Goal: Transaction & Acquisition: Purchase product/service

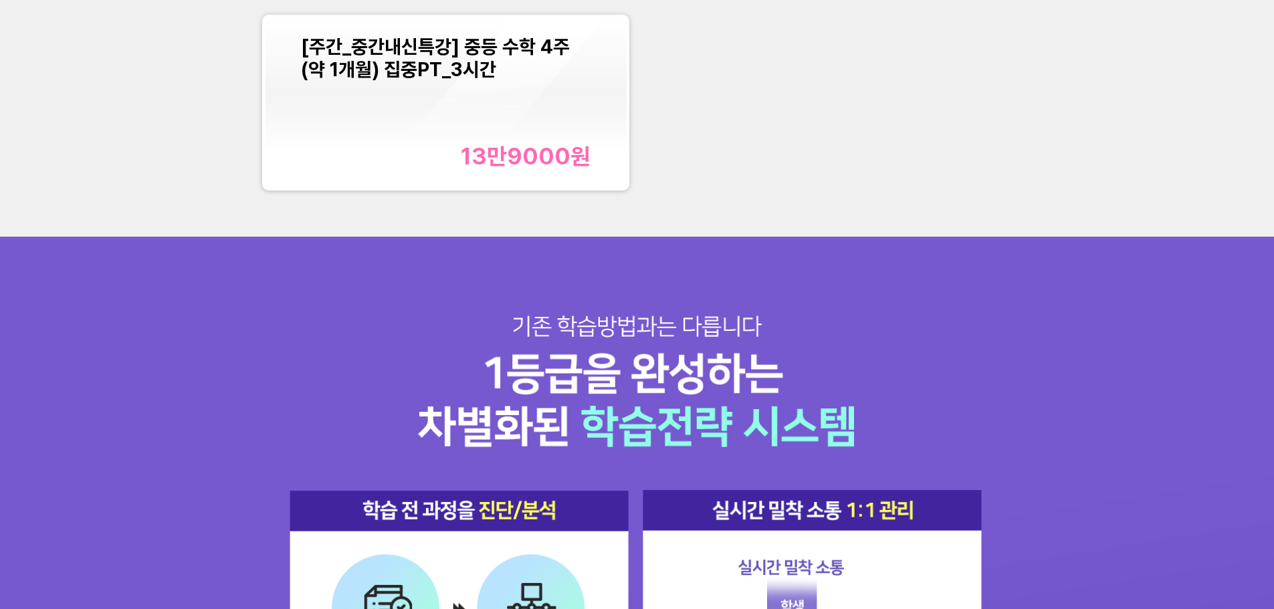
scroll to position [1805, 0]
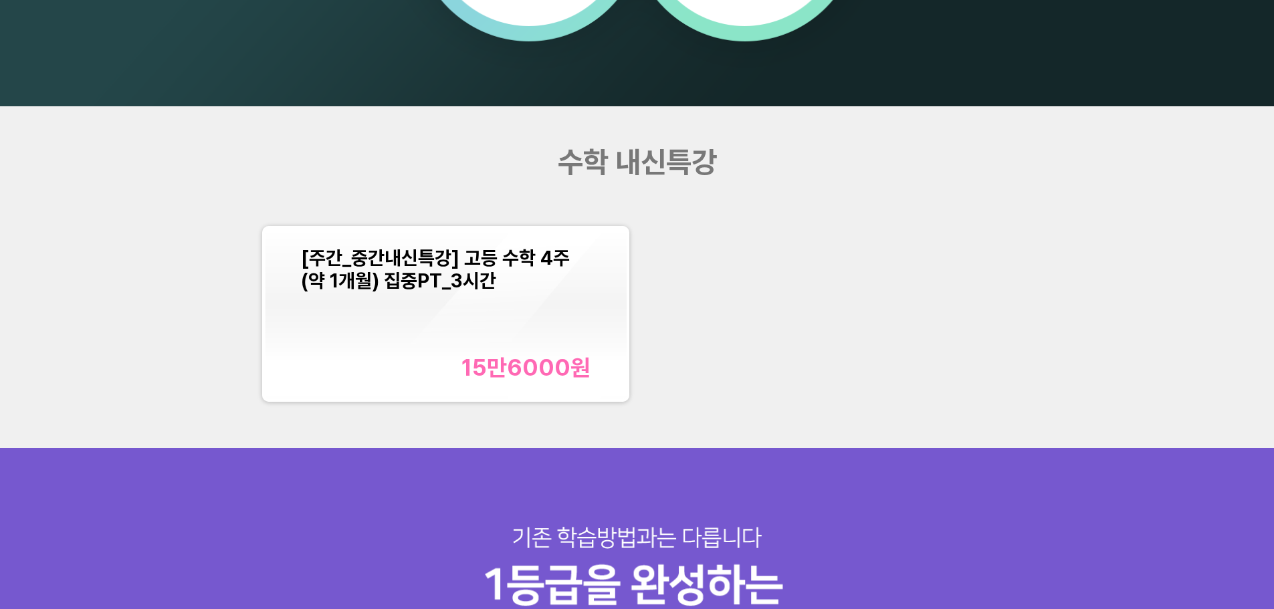
scroll to position [1471, 0]
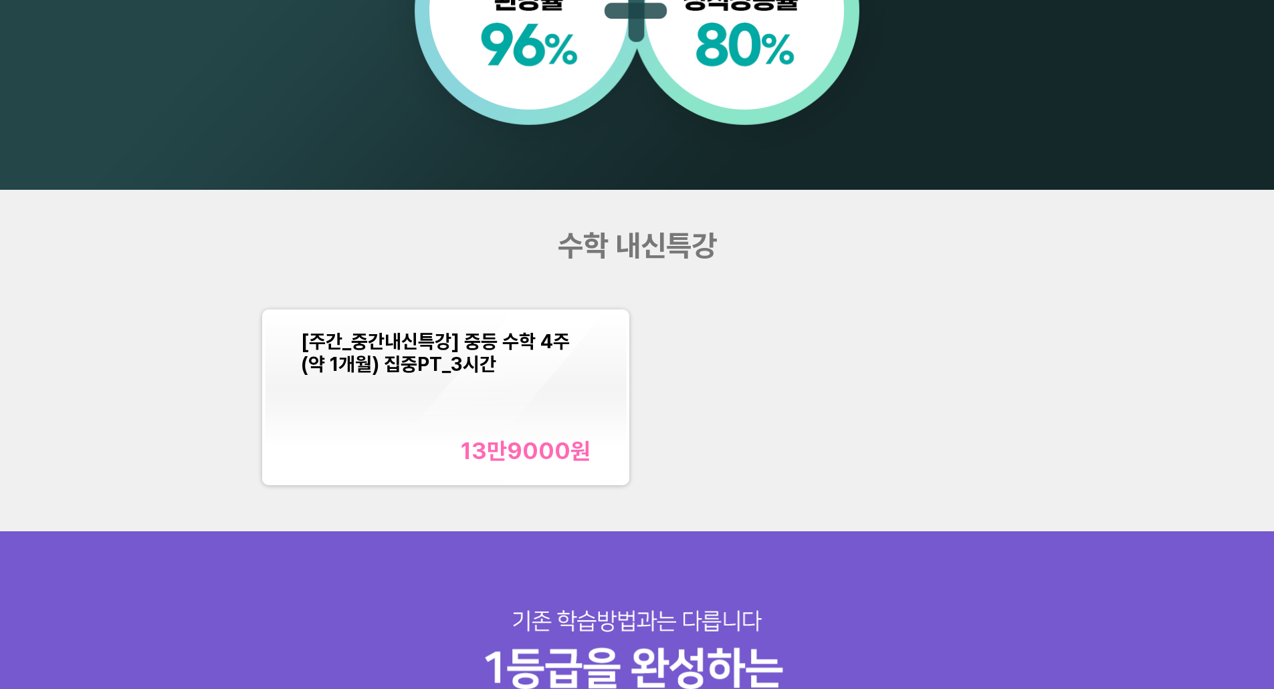
scroll to position [1538, 0]
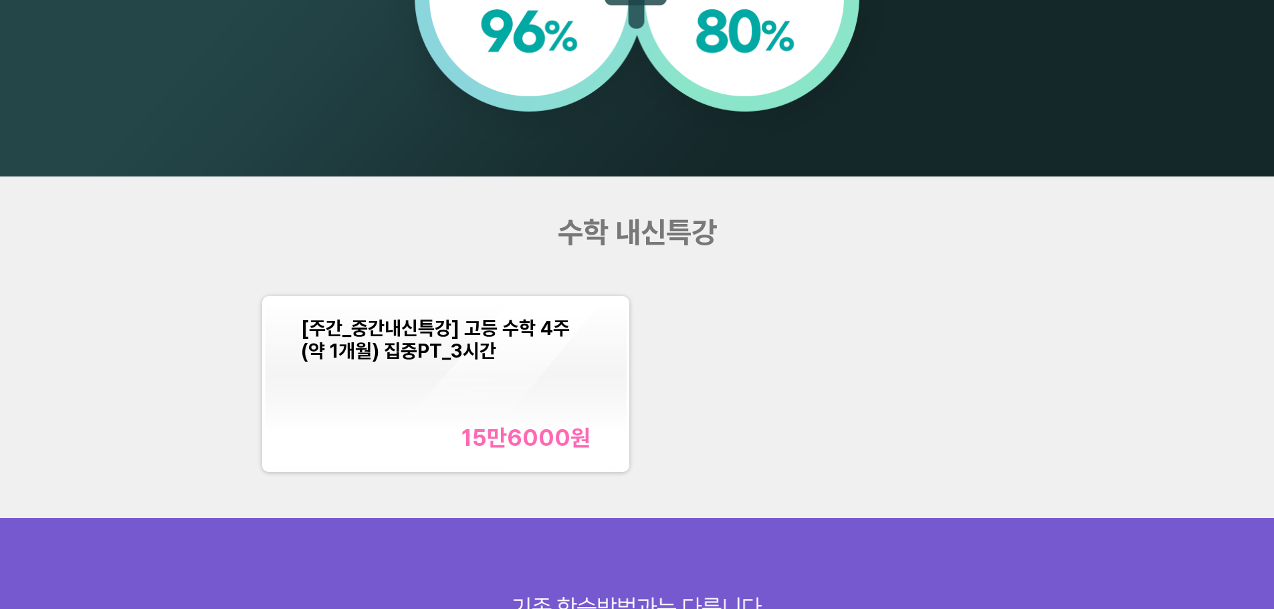
scroll to position [1605, 0]
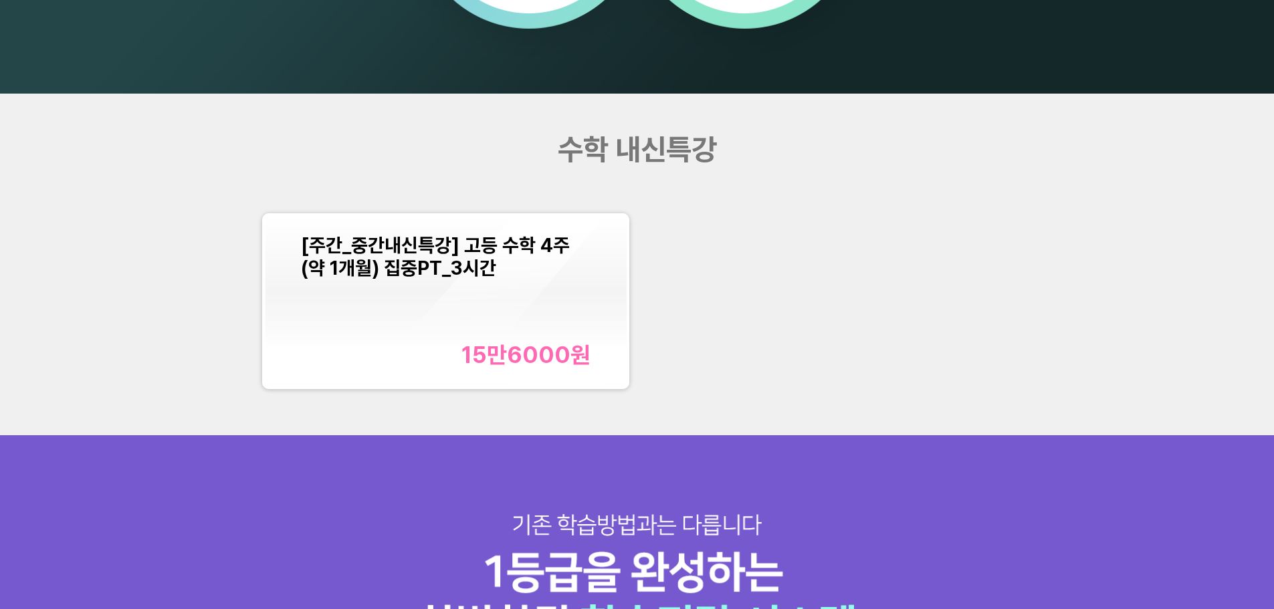
click at [461, 310] on div "[주간_중간내신특강] 고등 수학 4주(약 1개월) 집중PT_3시간 15만6000 원" at bounding box center [446, 301] width 290 height 135
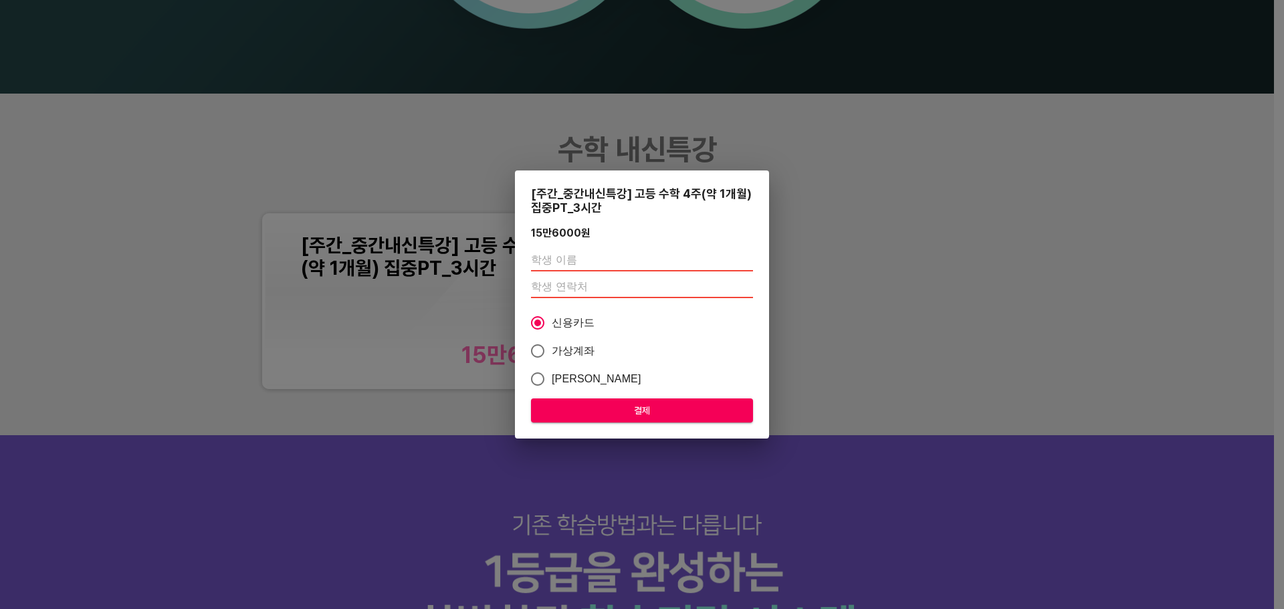
click at [983, 229] on div "[주간_중간내신특강] 고등 수학 4주(약 1개월) 집중PT_3시간 15만6000 원 신용카드 가상계좌 카카오페이 결제" at bounding box center [642, 304] width 1284 height 609
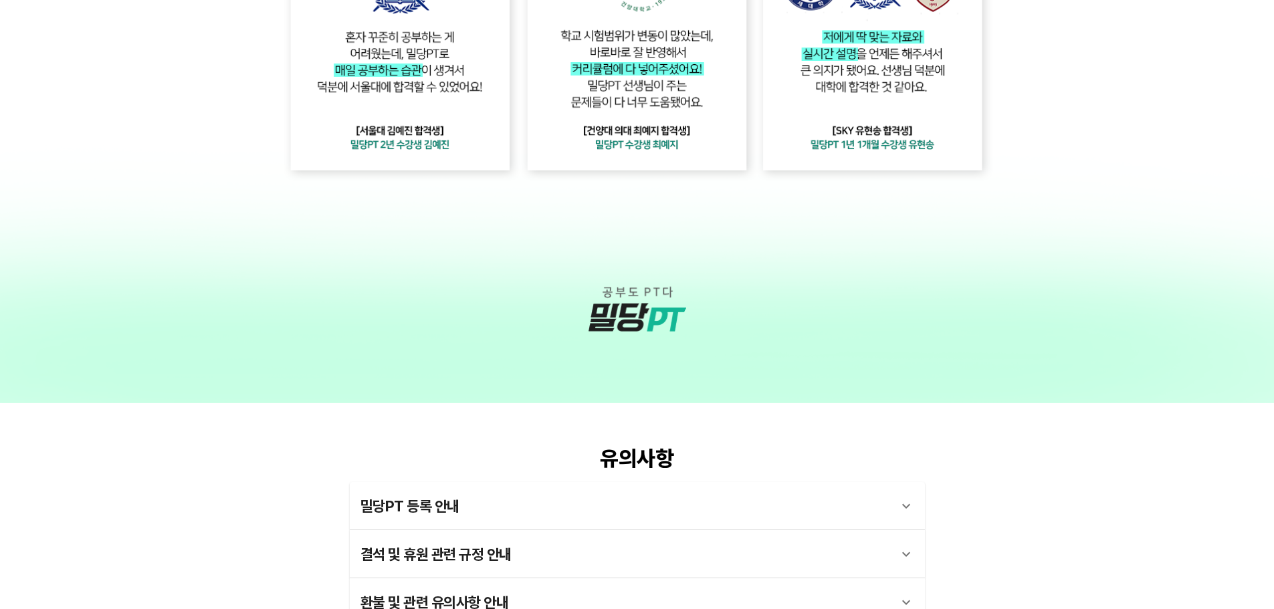
scroll to position [3544, 0]
